Goal: Task Accomplishment & Management: Use online tool/utility

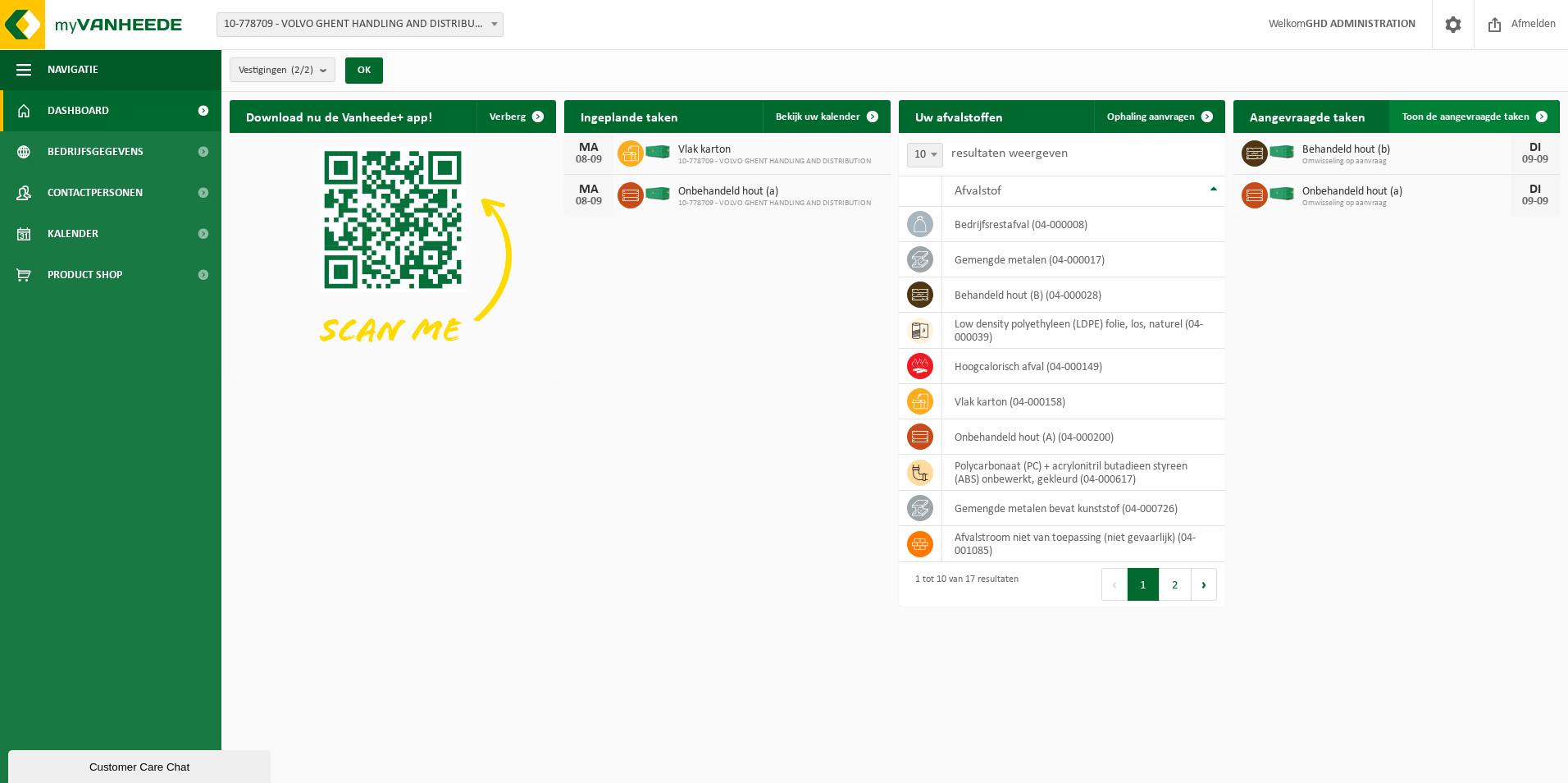
click at [1432, 115] on span "Toon de aangevraagde taken" at bounding box center [1465, 116] width 127 height 10
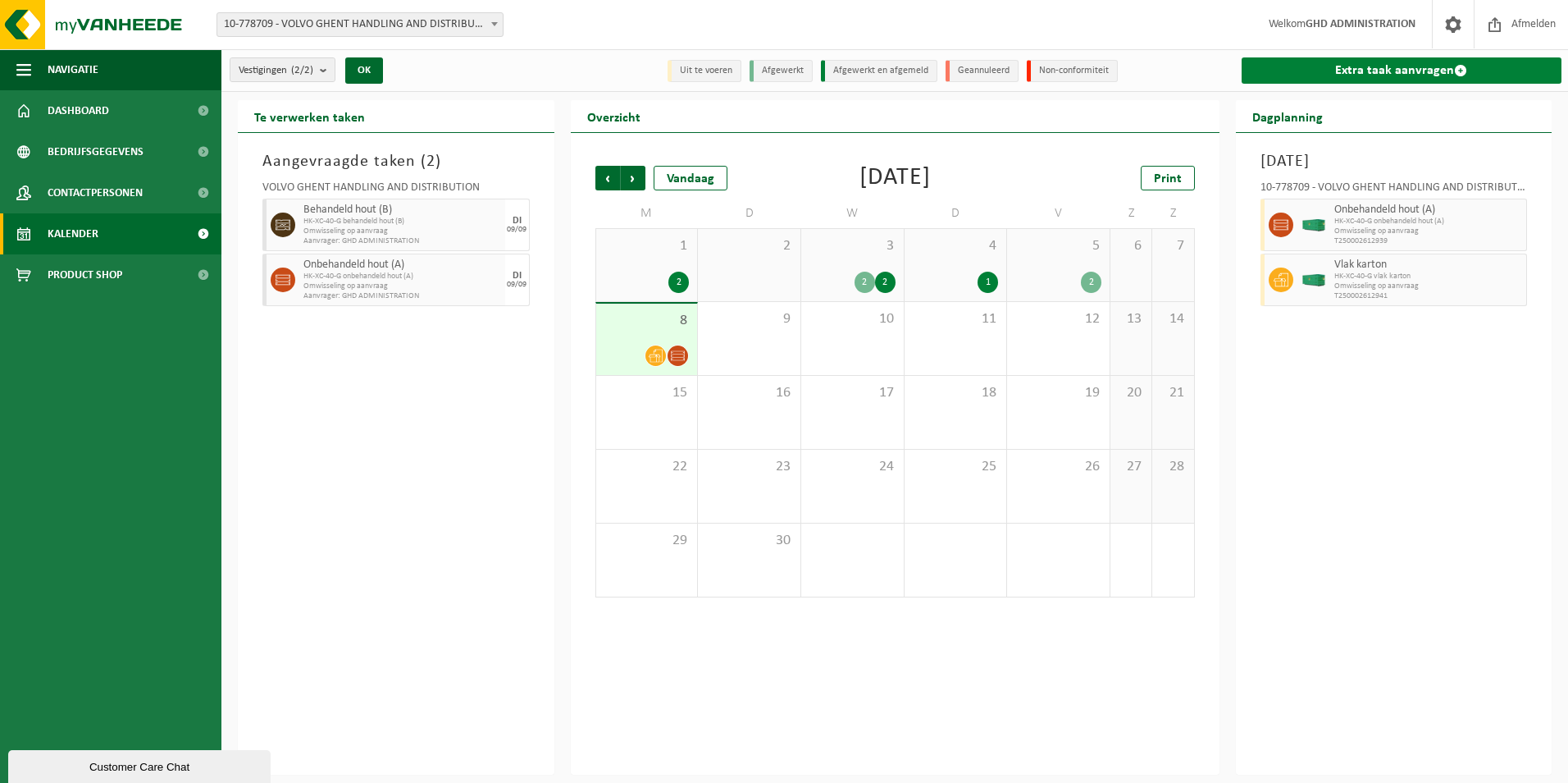
click at [1414, 73] on link "Extra taak aanvragen" at bounding box center [1402, 71] width 321 height 26
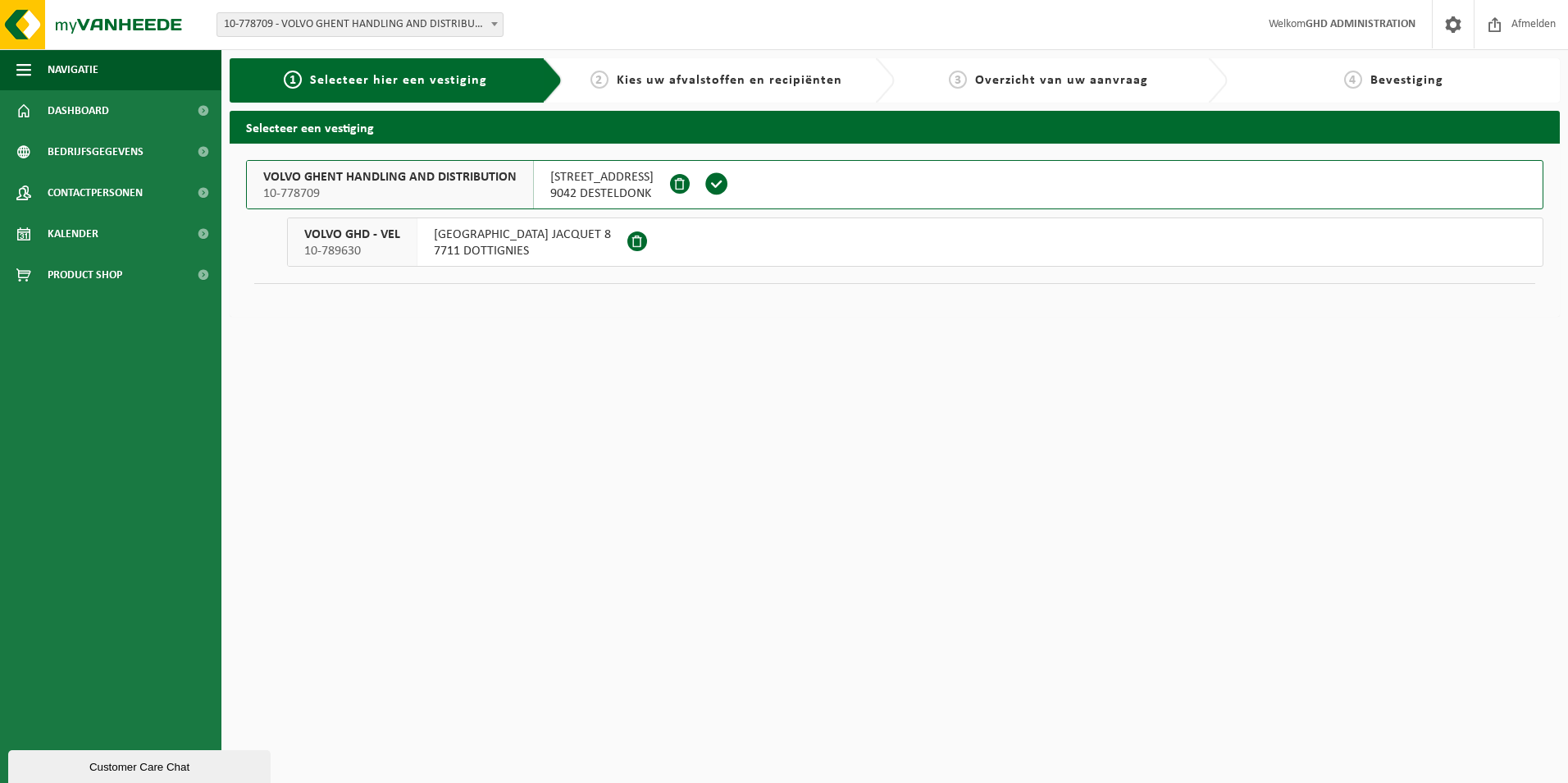
click at [613, 175] on span "SKALDENSTRAAT 102" at bounding box center [602, 176] width 104 height 16
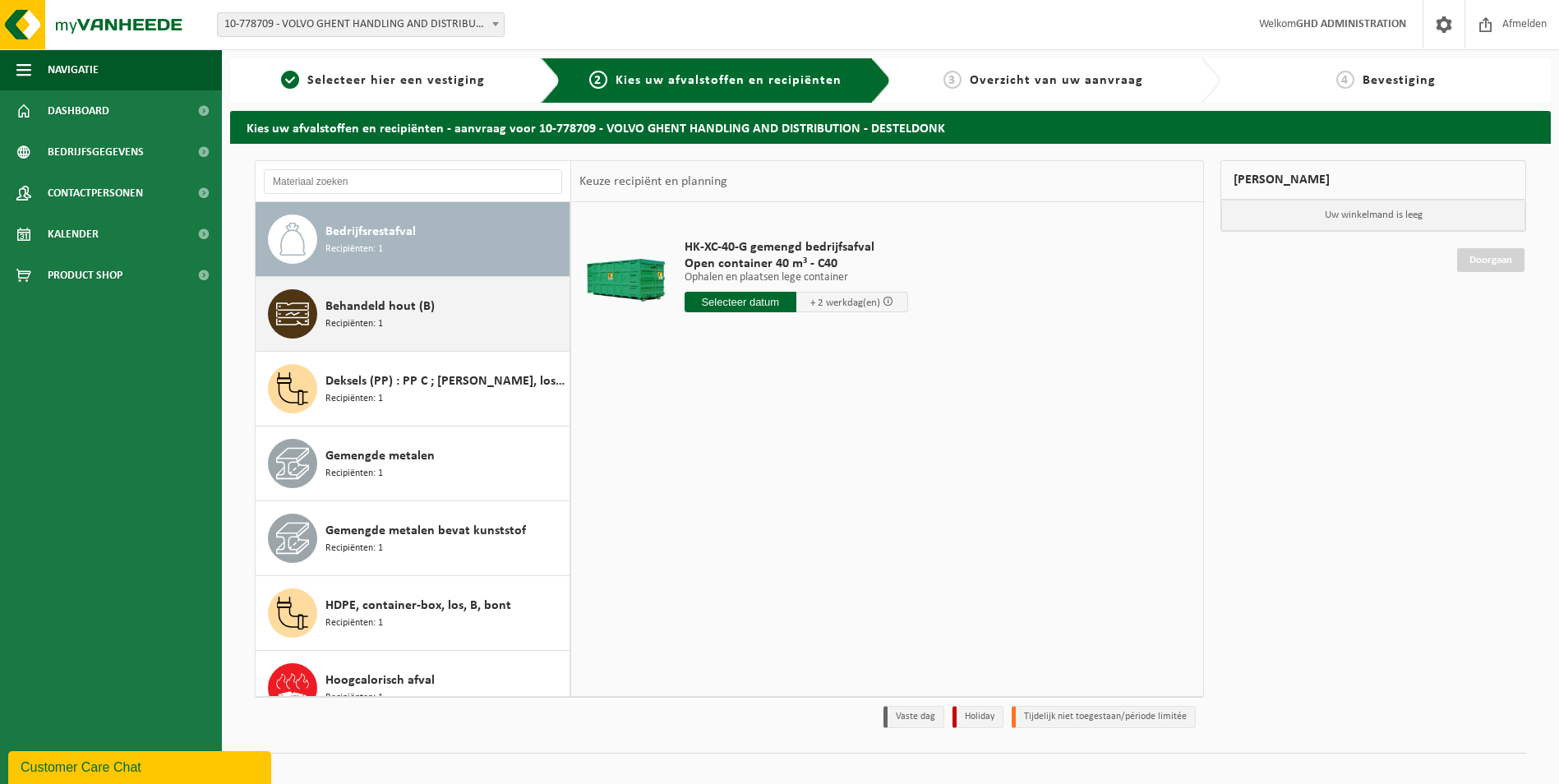
click at [453, 324] on div "Behandeld hout (B) Recipiënten: 1" at bounding box center [445, 314] width 240 height 49
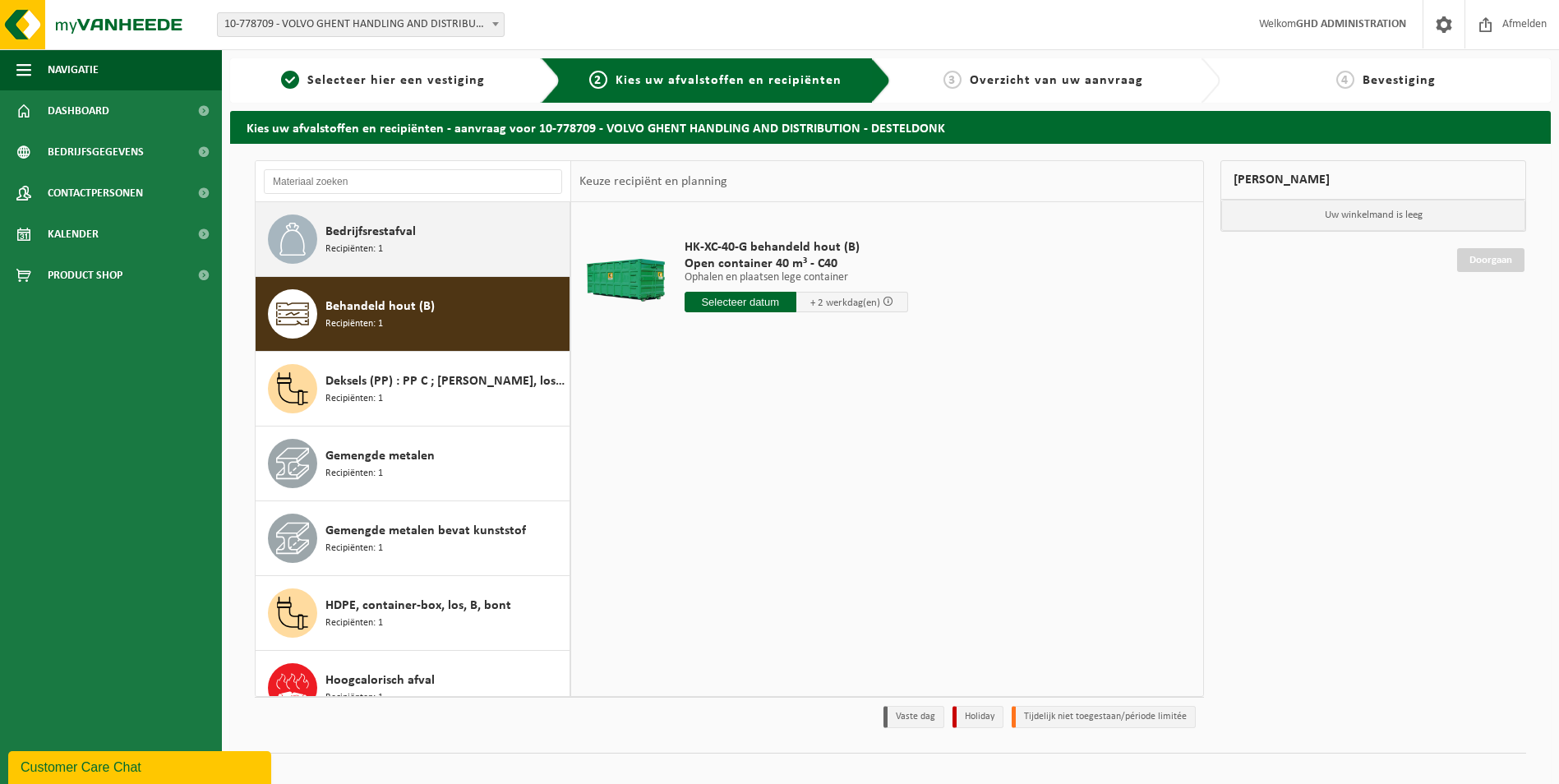
click at [417, 261] on div "Bedrijfsrestafval Recipiënten: 1" at bounding box center [445, 239] width 240 height 49
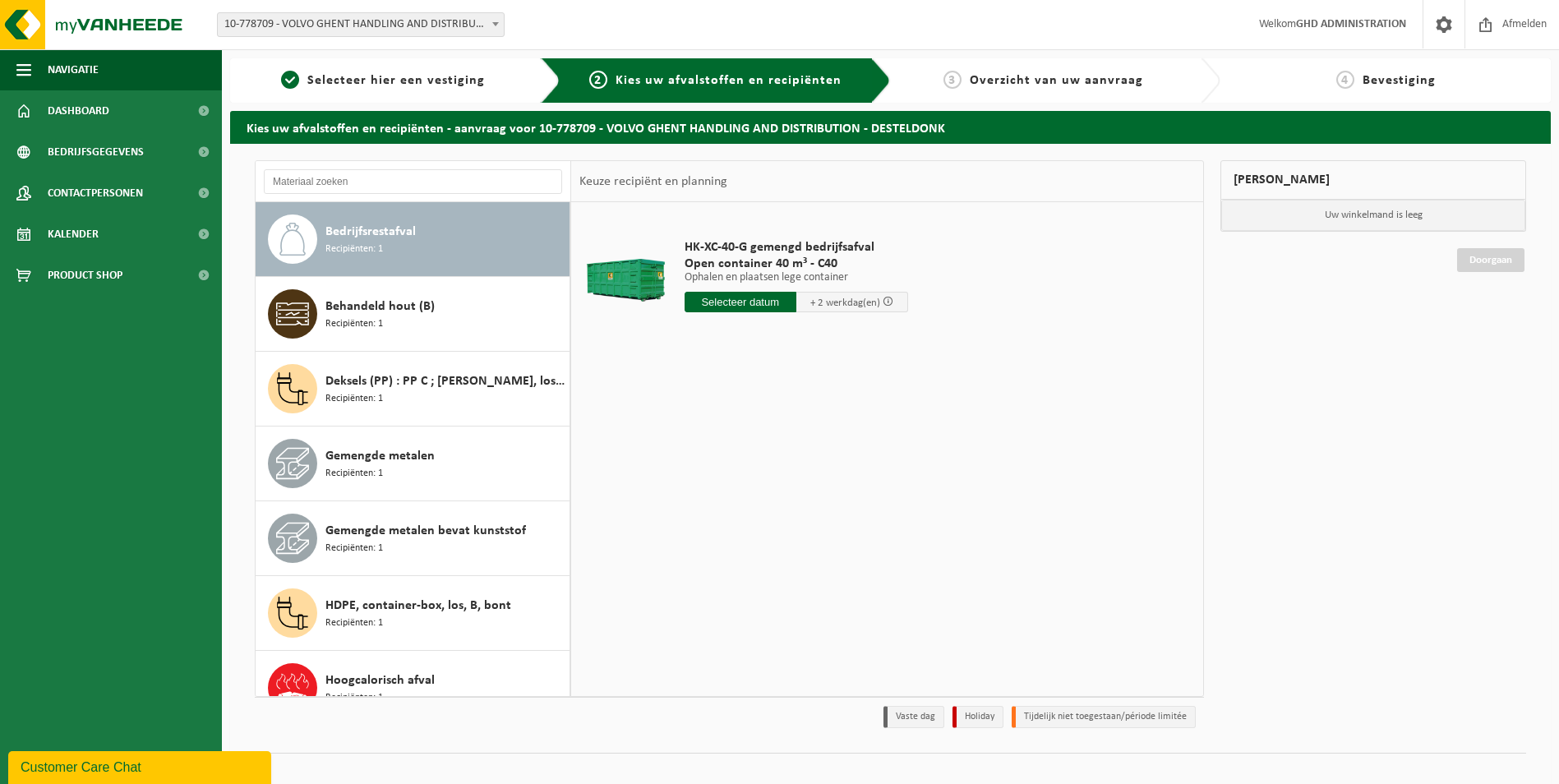
click at [721, 308] on input "text" at bounding box center [741, 302] width 111 height 21
click at [727, 303] on input "text" at bounding box center [741, 302] width 111 height 21
click at [759, 302] on input "text" at bounding box center [741, 302] width 111 height 21
click at [717, 305] on input "text" at bounding box center [741, 302] width 111 height 21
click at [436, 325] on div "Behandeld hout (B) Recipiënten: 1" at bounding box center [445, 314] width 240 height 49
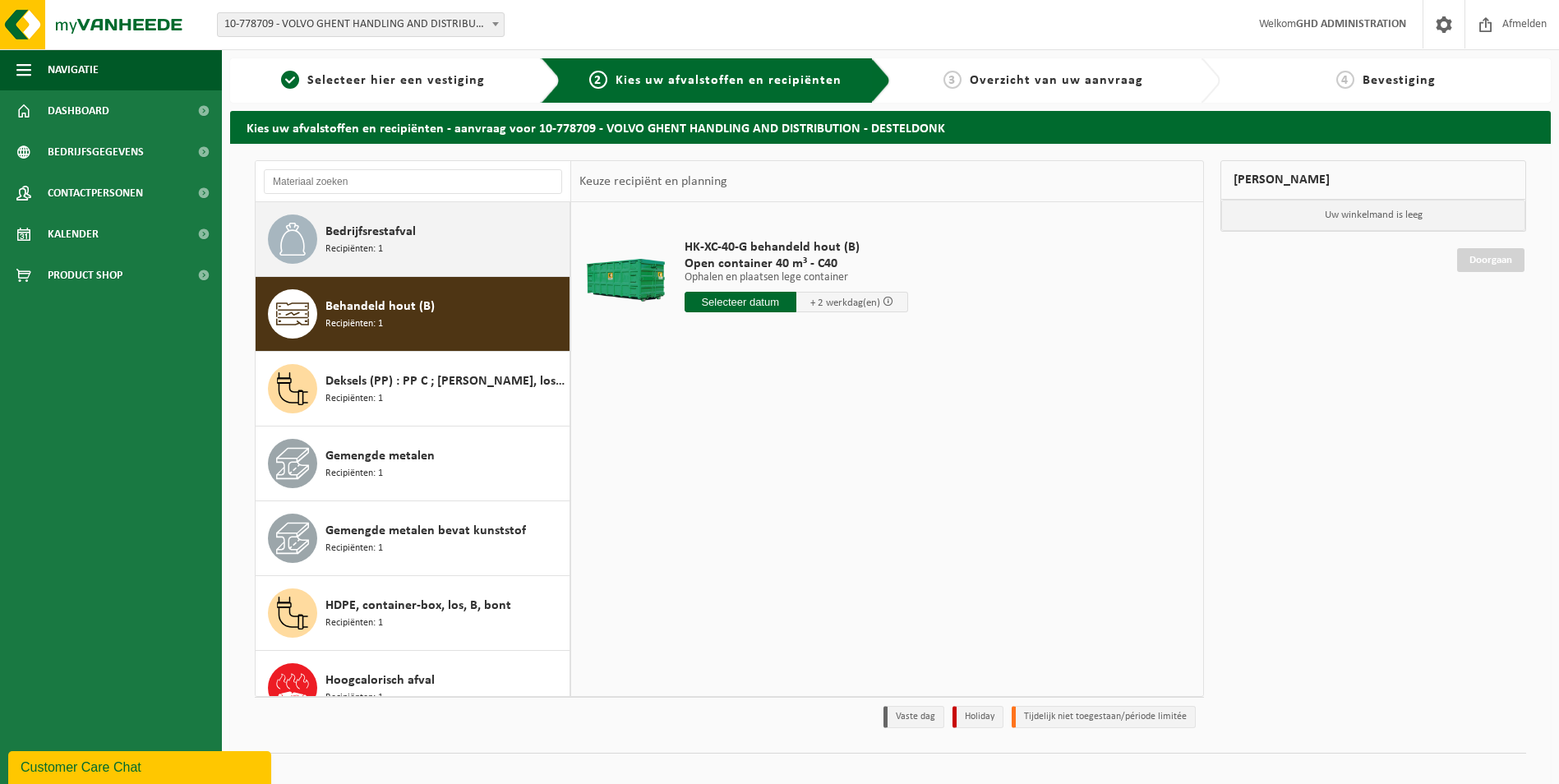
click at [430, 249] on div "Bedrijfsrestafval Recipiënten: 1" at bounding box center [445, 239] width 240 height 49
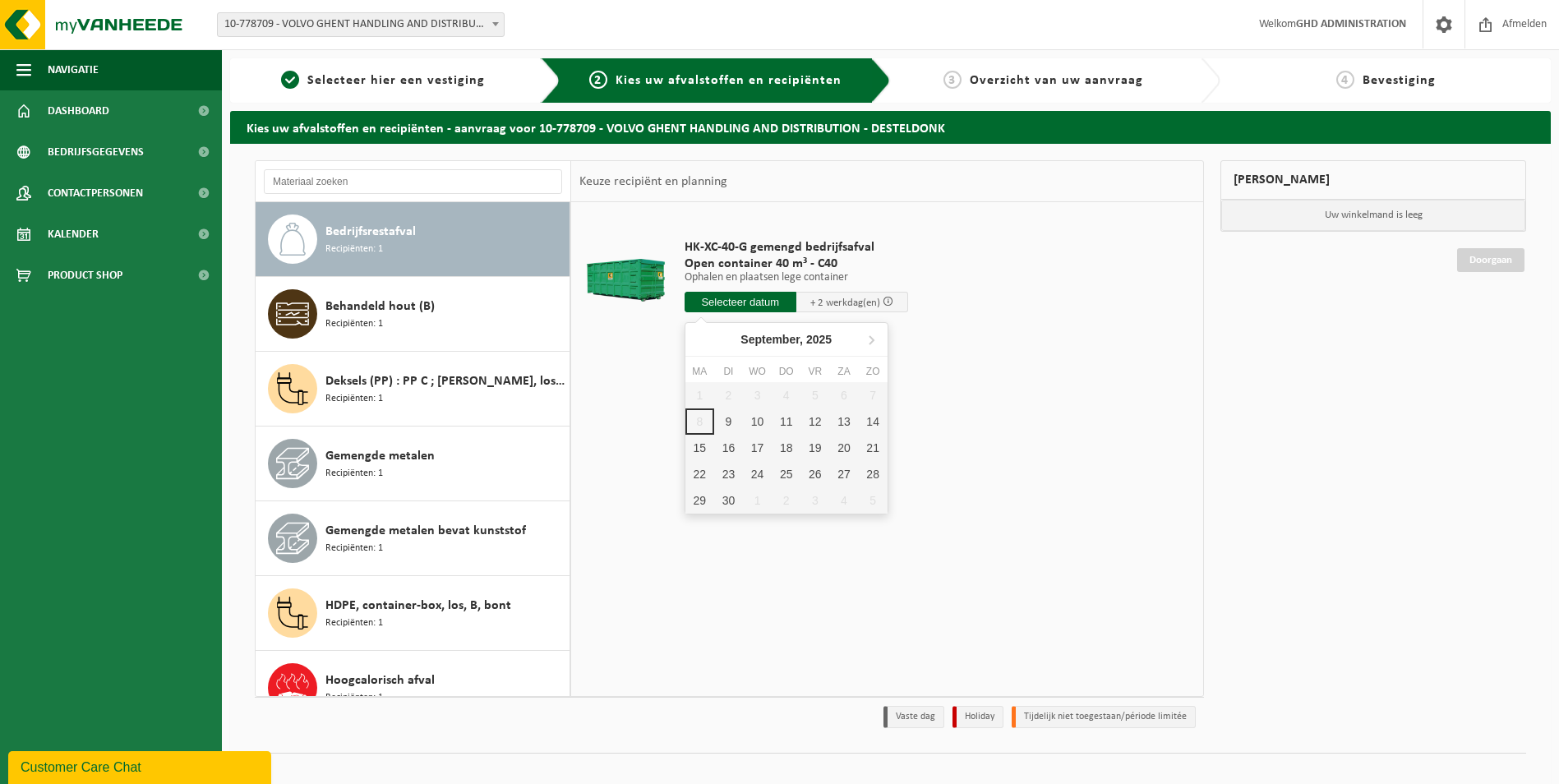
click at [737, 295] on input "text" at bounding box center [741, 302] width 111 height 21
click at [729, 427] on div "9" at bounding box center [729, 422] width 28 height 26
type input "Van 2025-09-09"
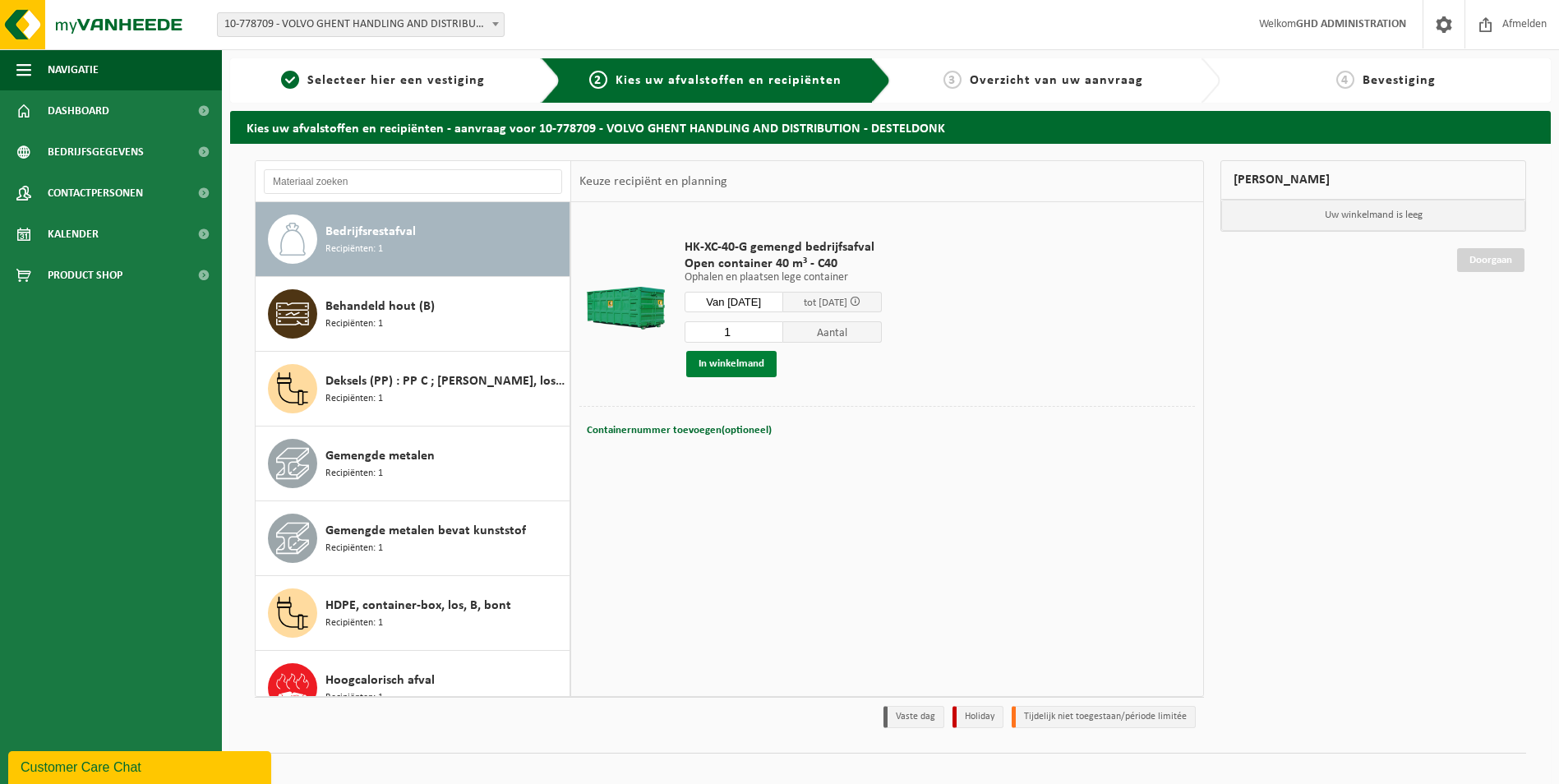
click at [729, 369] on button "In winkelmand" at bounding box center [731, 364] width 91 height 26
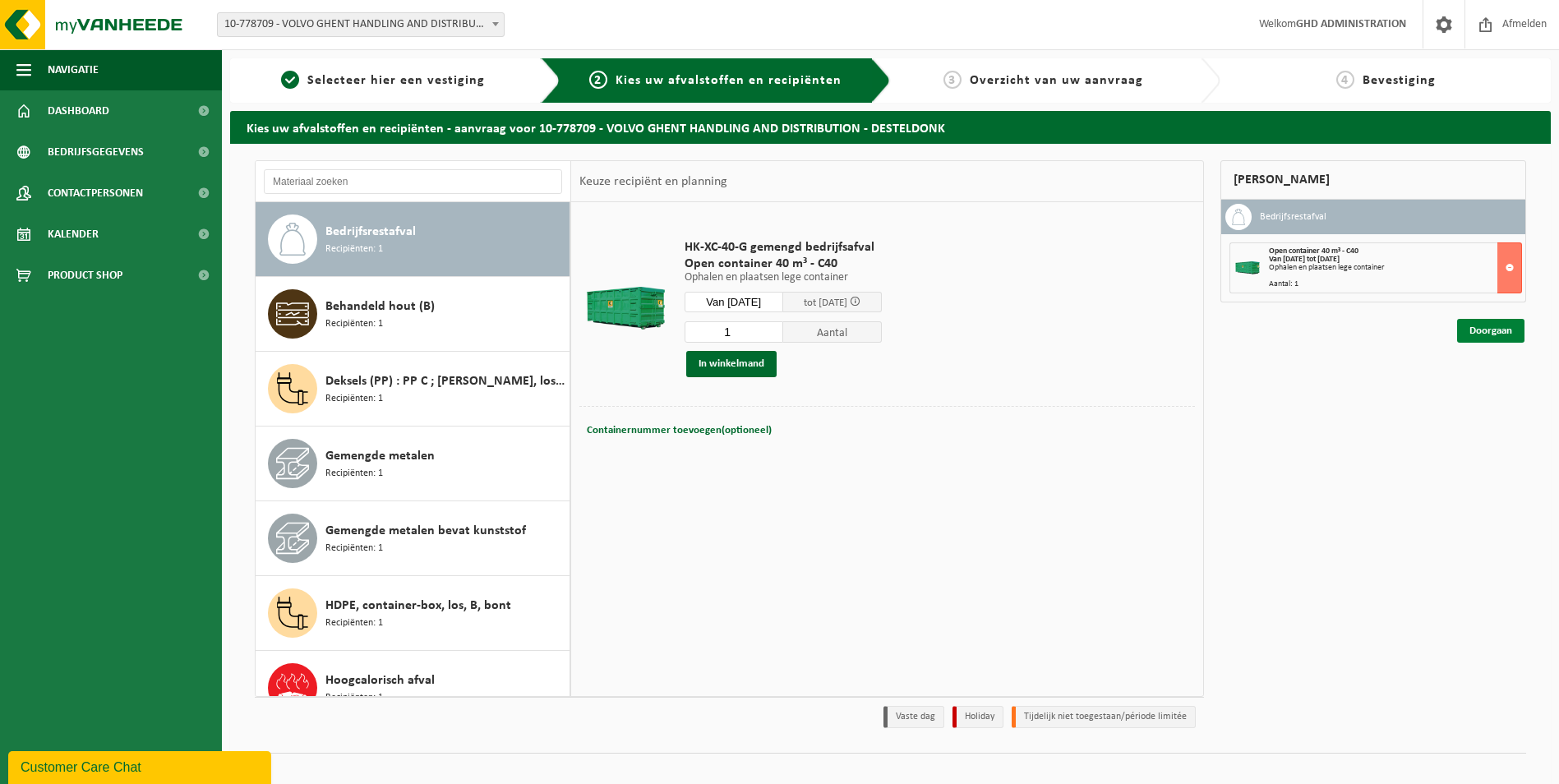
click at [1477, 339] on link "Doorgaan" at bounding box center [1490, 330] width 67 height 24
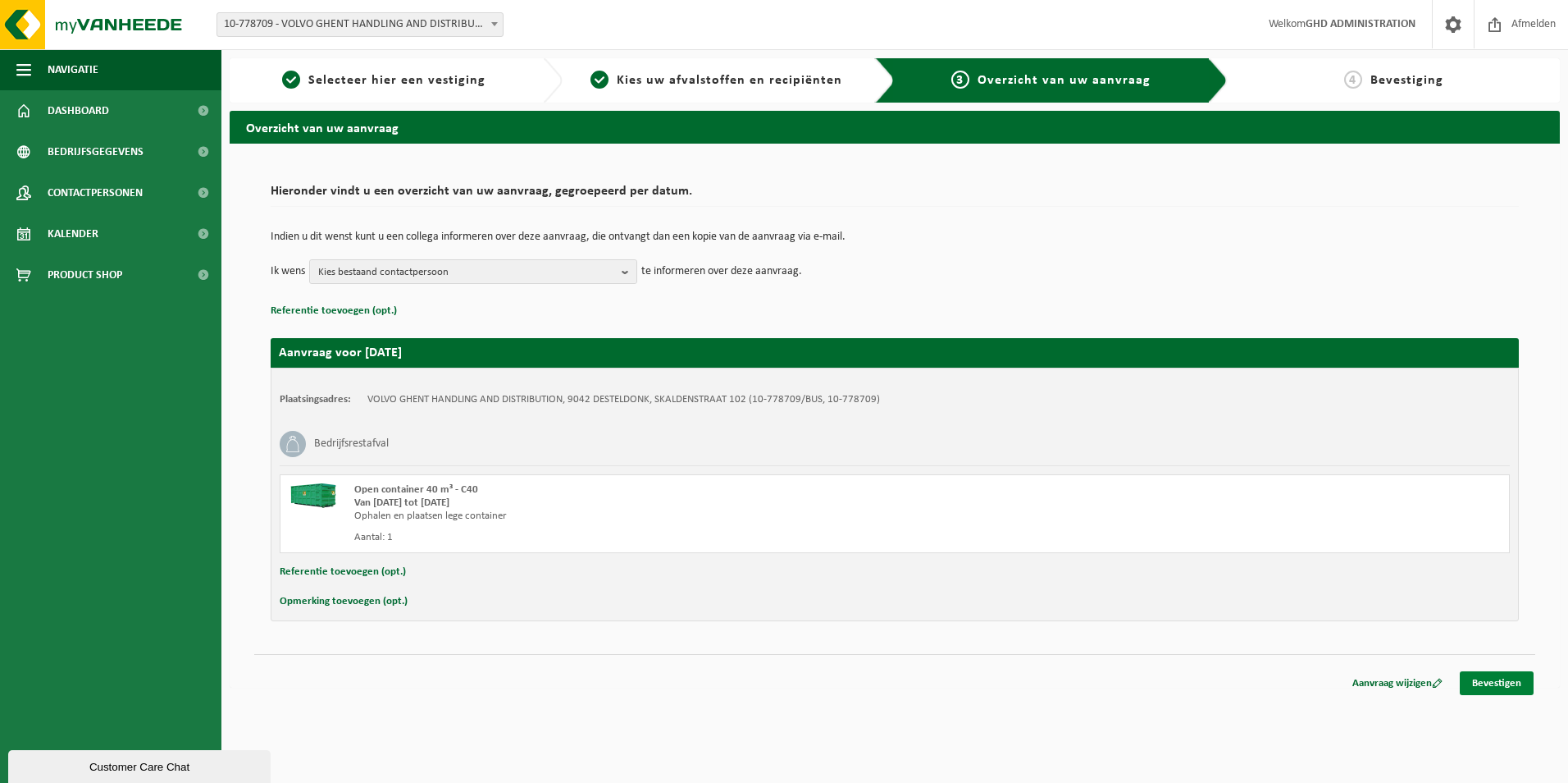
click at [1503, 684] on link "Bevestigen" at bounding box center [1496, 682] width 73 height 24
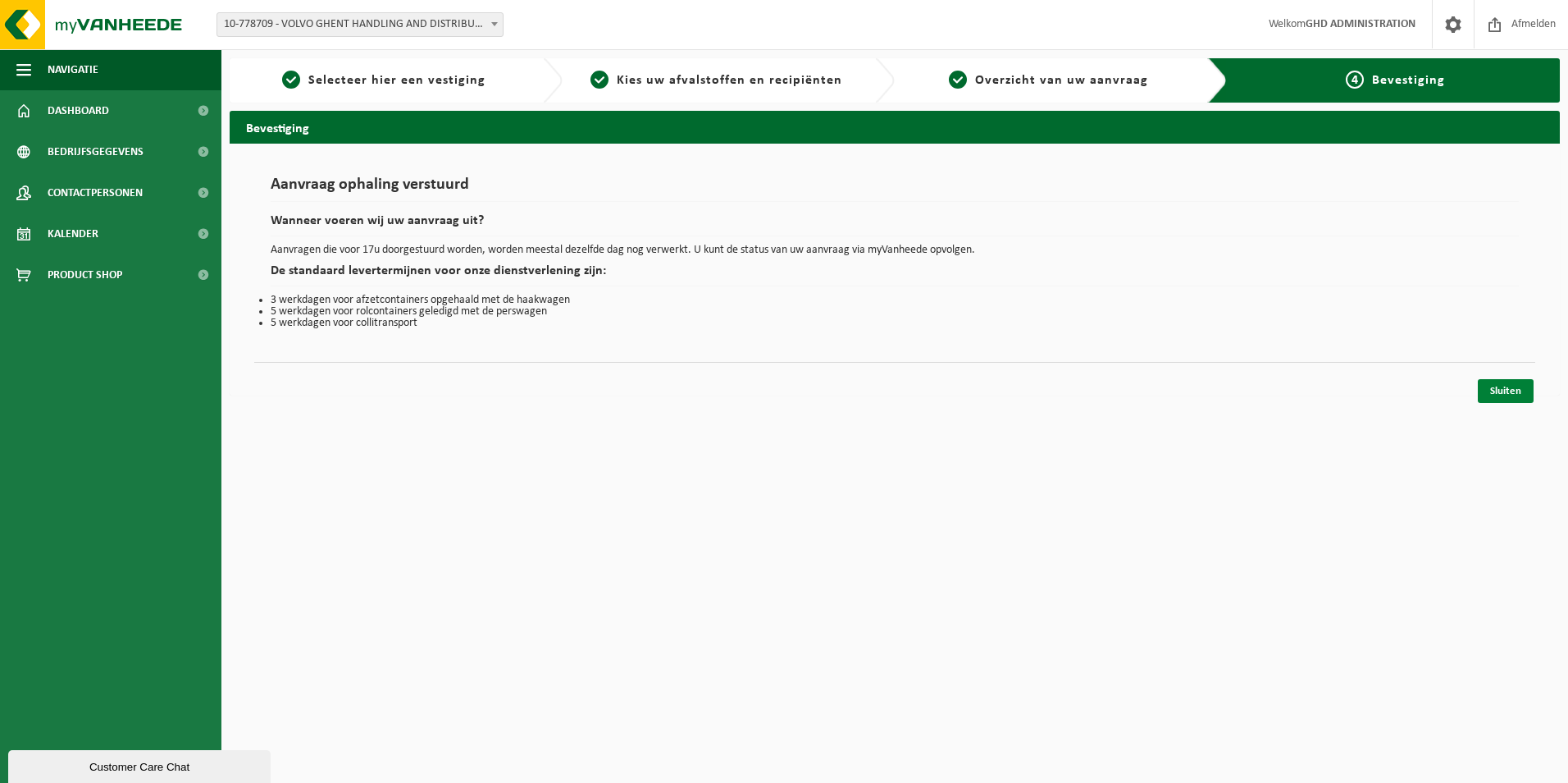
click at [1510, 397] on link "Sluiten" at bounding box center [1505, 390] width 56 height 24
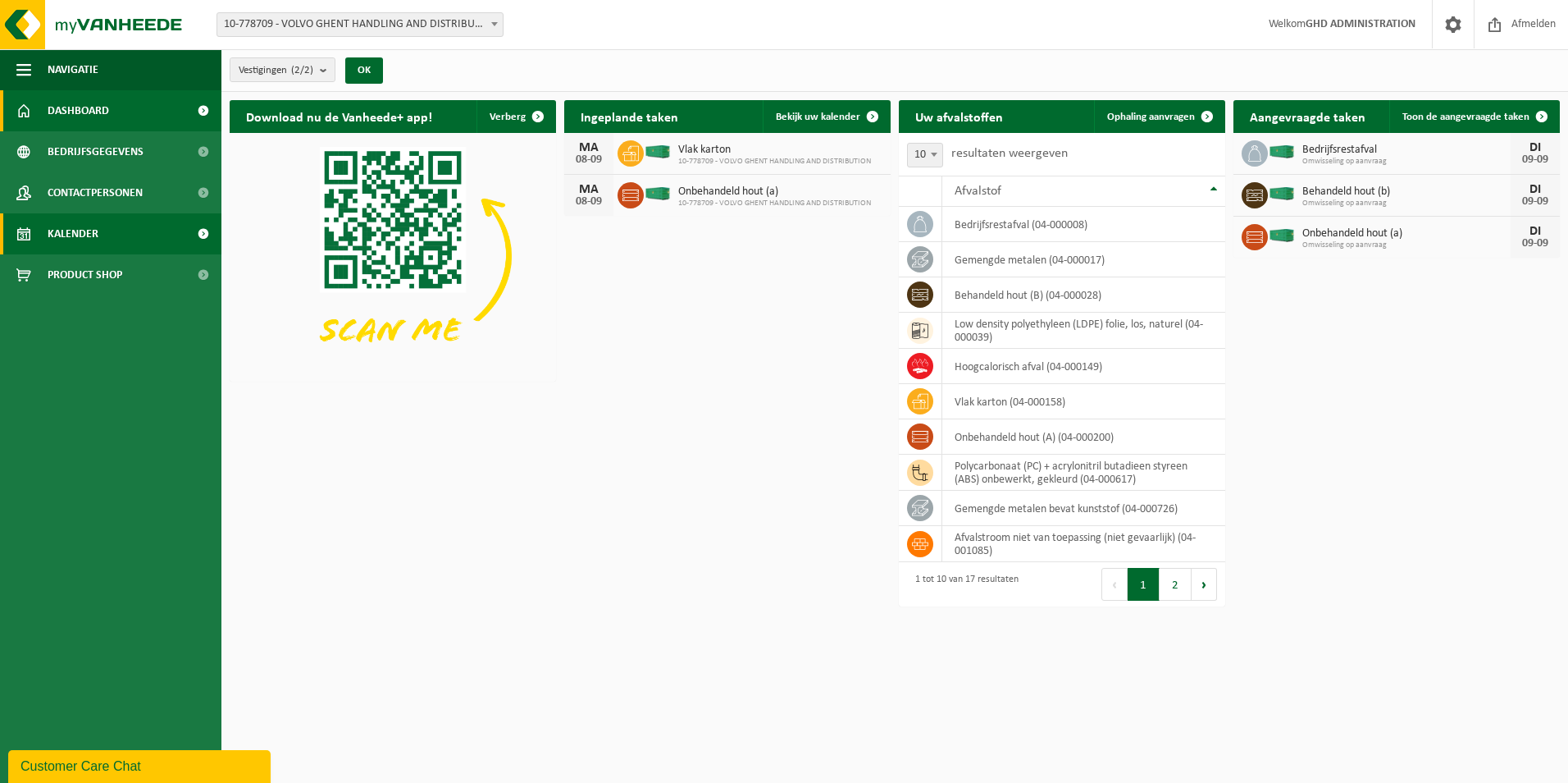
click at [147, 232] on link "Kalender" at bounding box center [110, 234] width 221 height 41
